Goal: Task Accomplishment & Management: Manage account settings

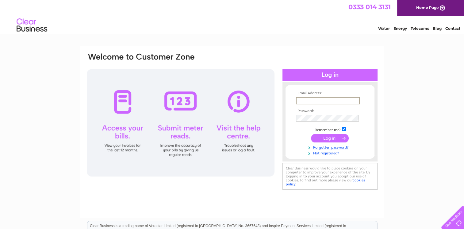
type input "vtaylor@gbanksltd.com"
click at [323, 136] on input "submit" at bounding box center [330, 137] width 38 height 9
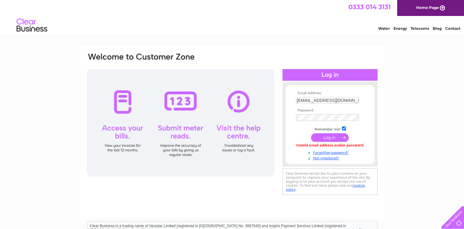
click at [336, 134] on input "submit" at bounding box center [330, 137] width 38 height 9
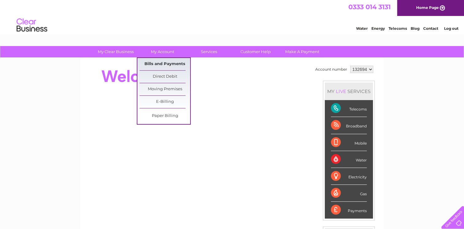
click at [164, 62] on link "Bills and Payments" at bounding box center [165, 64] width 51 height 12
click at [162, 64] on link "Bills and Payments" at bounding box center [165, 64] width 51 height 12
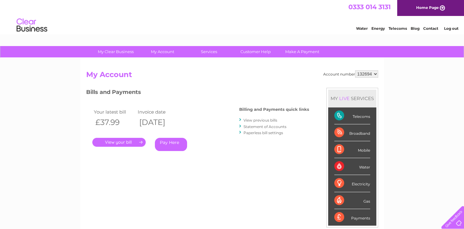
click at [121, 140] on link "." at bounding box center [118, 142] width 53 height 9
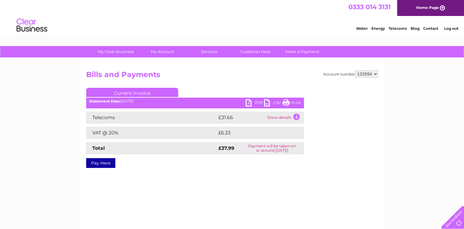
click at [250, 102] on link "PDF" at bounding box center [255, 103] width 18 height 9
click at [451, 29] on link "Log out" at bounding box center [451, 28] width 14 height 5
